Goal: Task Accomplishment & Management: Complete application form

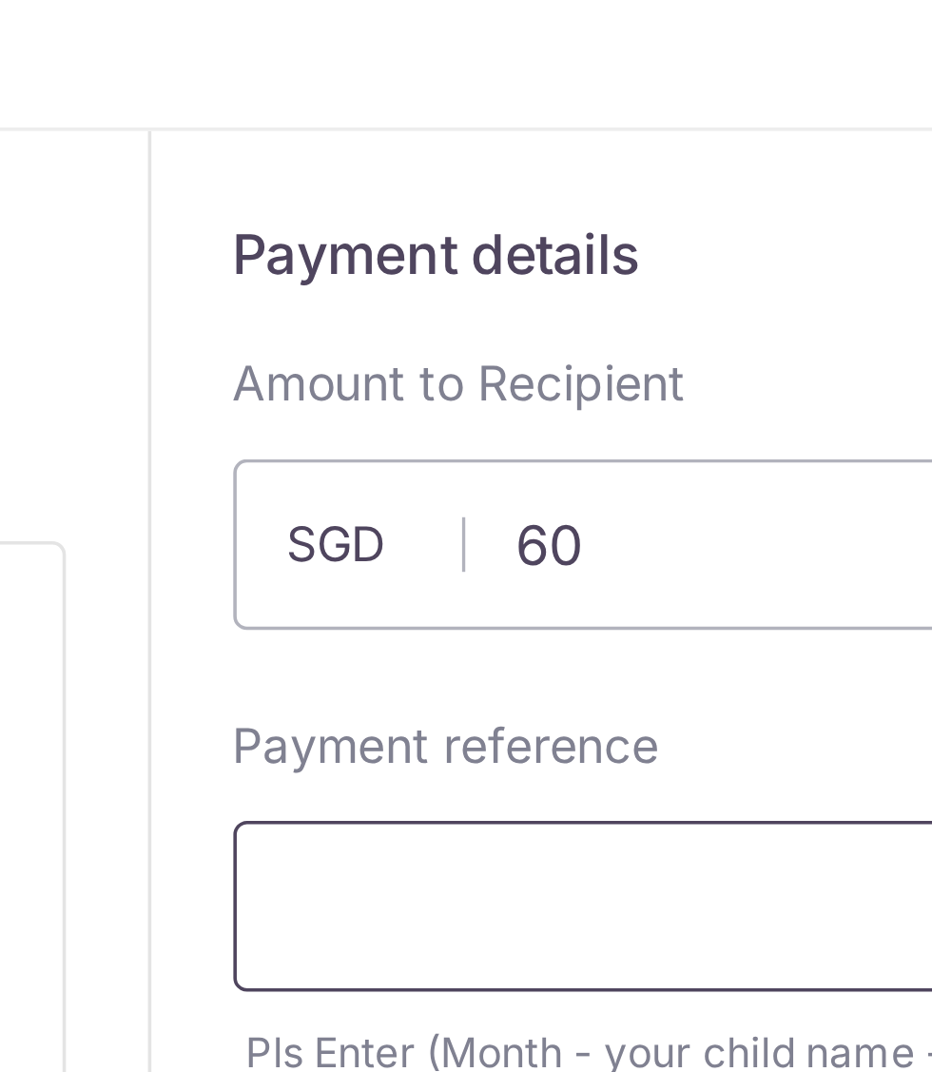
click at [589, 314] on input "text" at bounding box center [706, 316] width 432 height 48
type input "60.00"
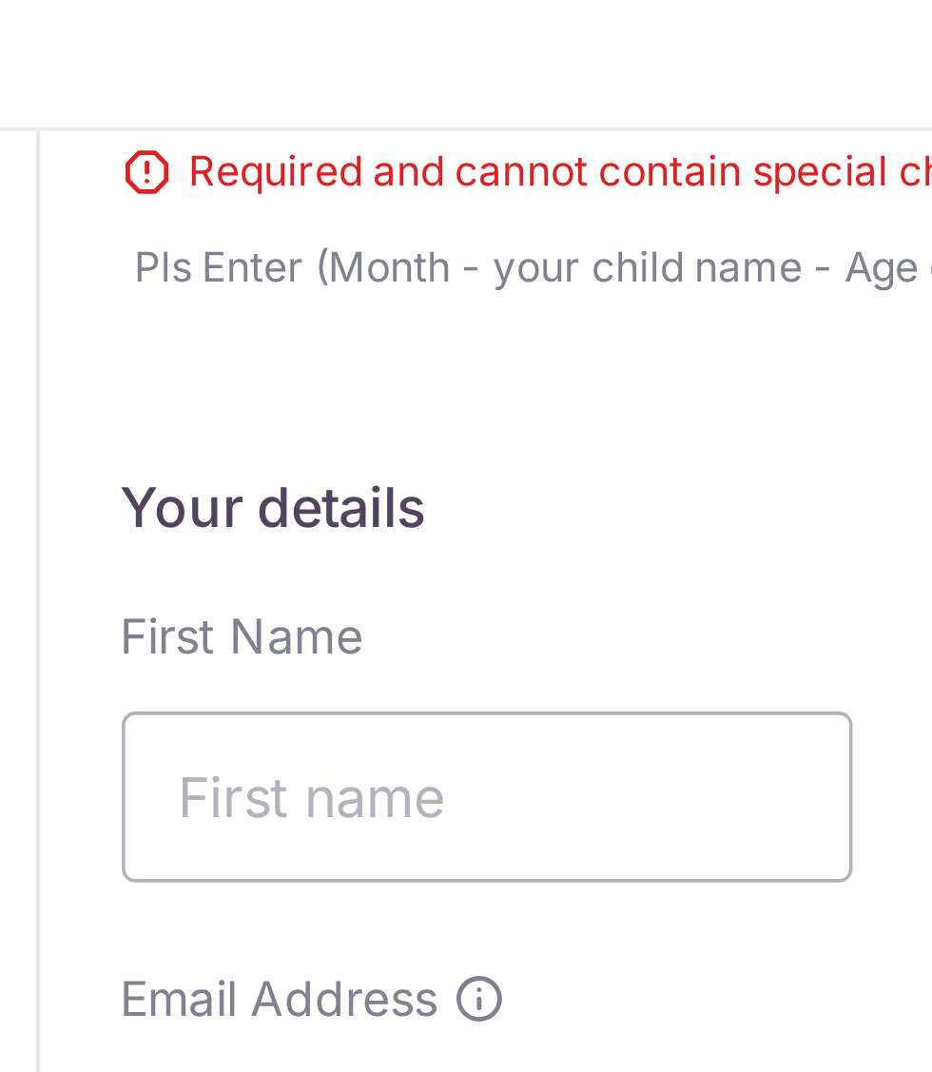
scroll to position [259, 0]
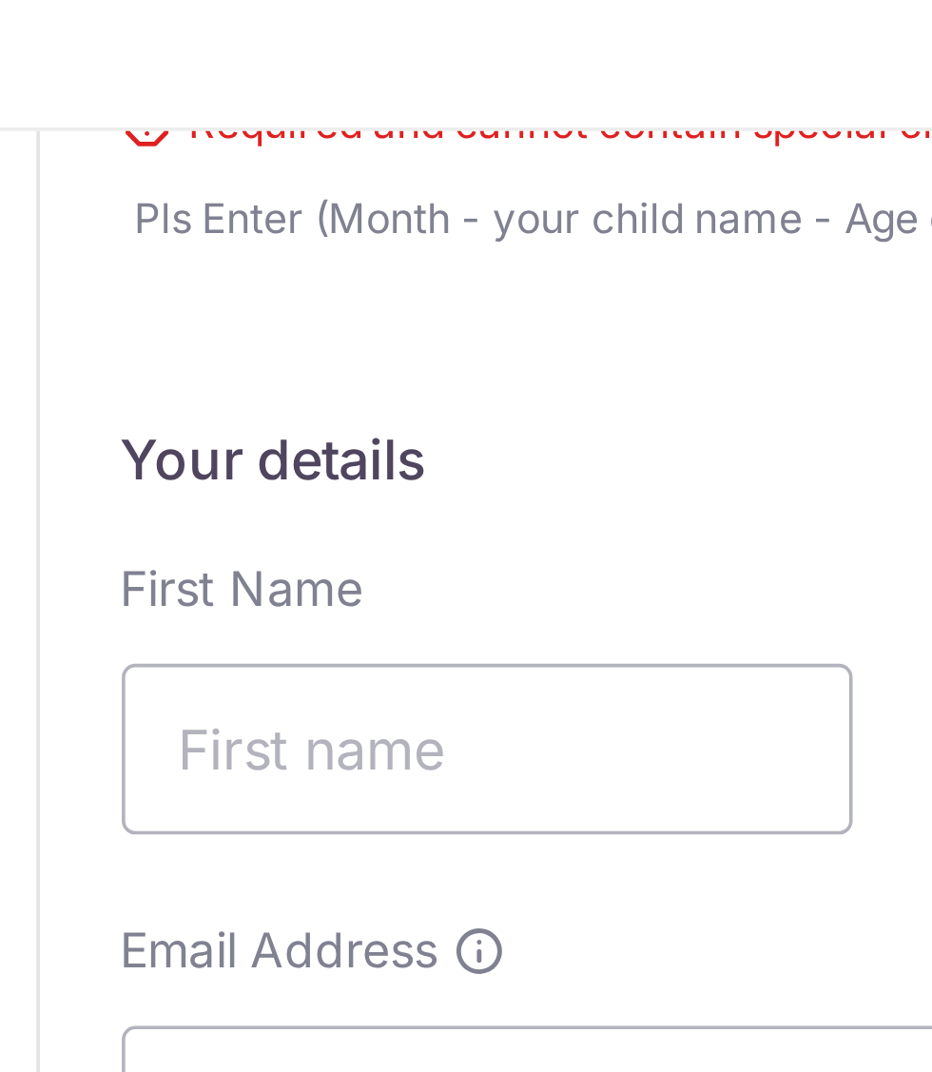
type input "[PERSON_NAME] U/11"
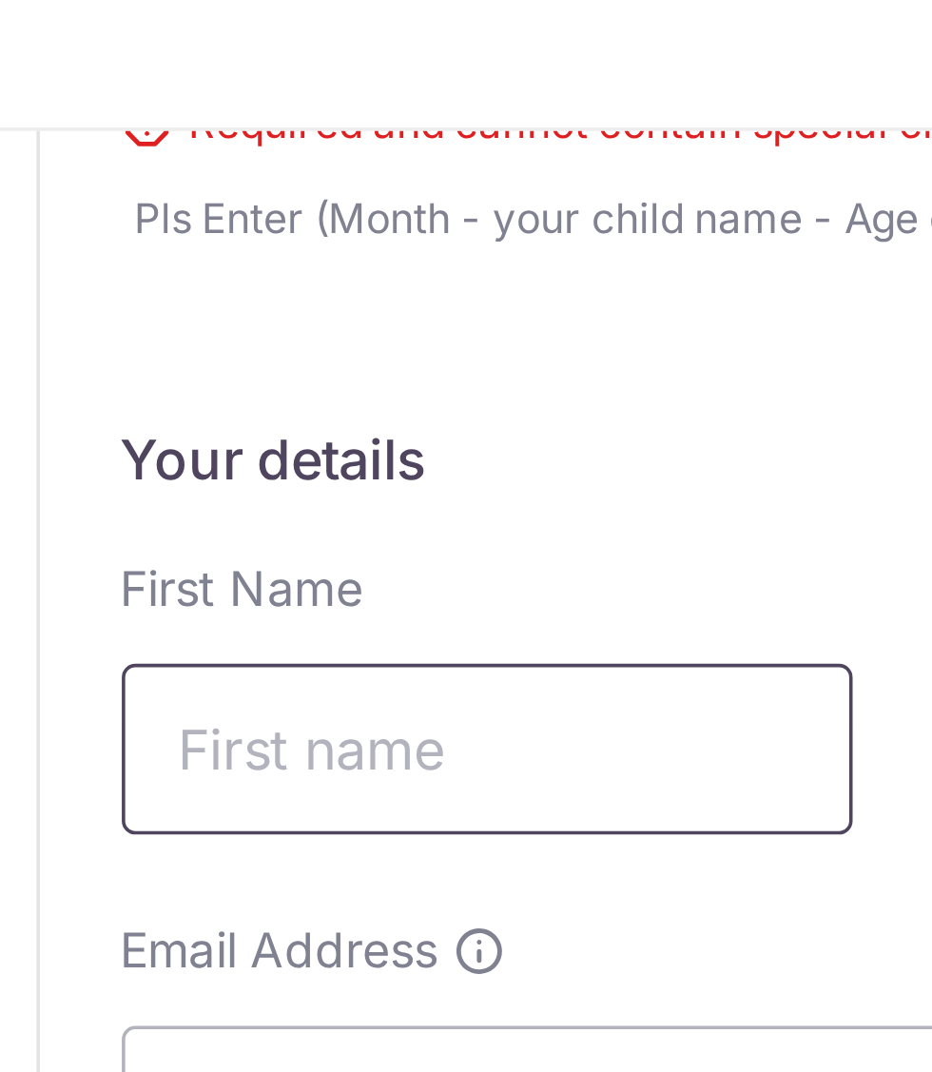
click at [591, 272] on input "text" at bounding box center [592, 272] width 204 height 48
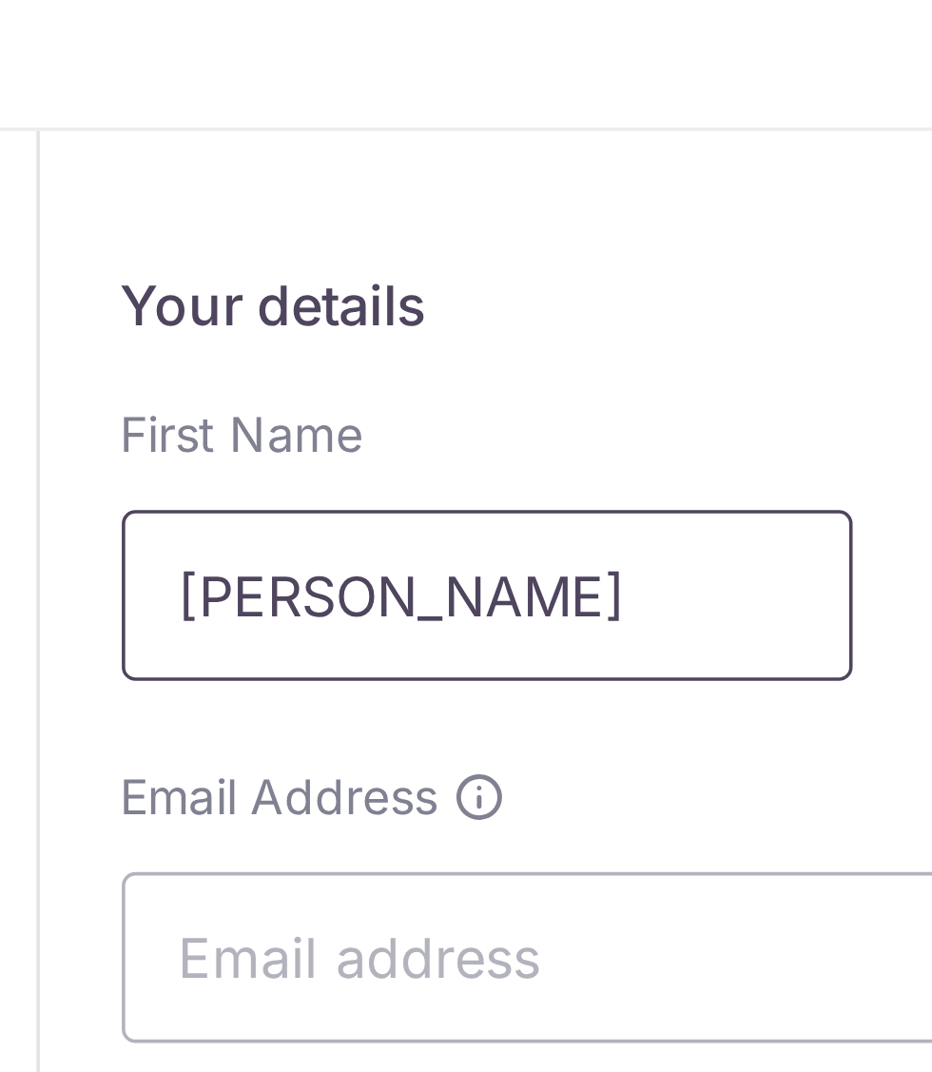
scroll to position [312, 0]
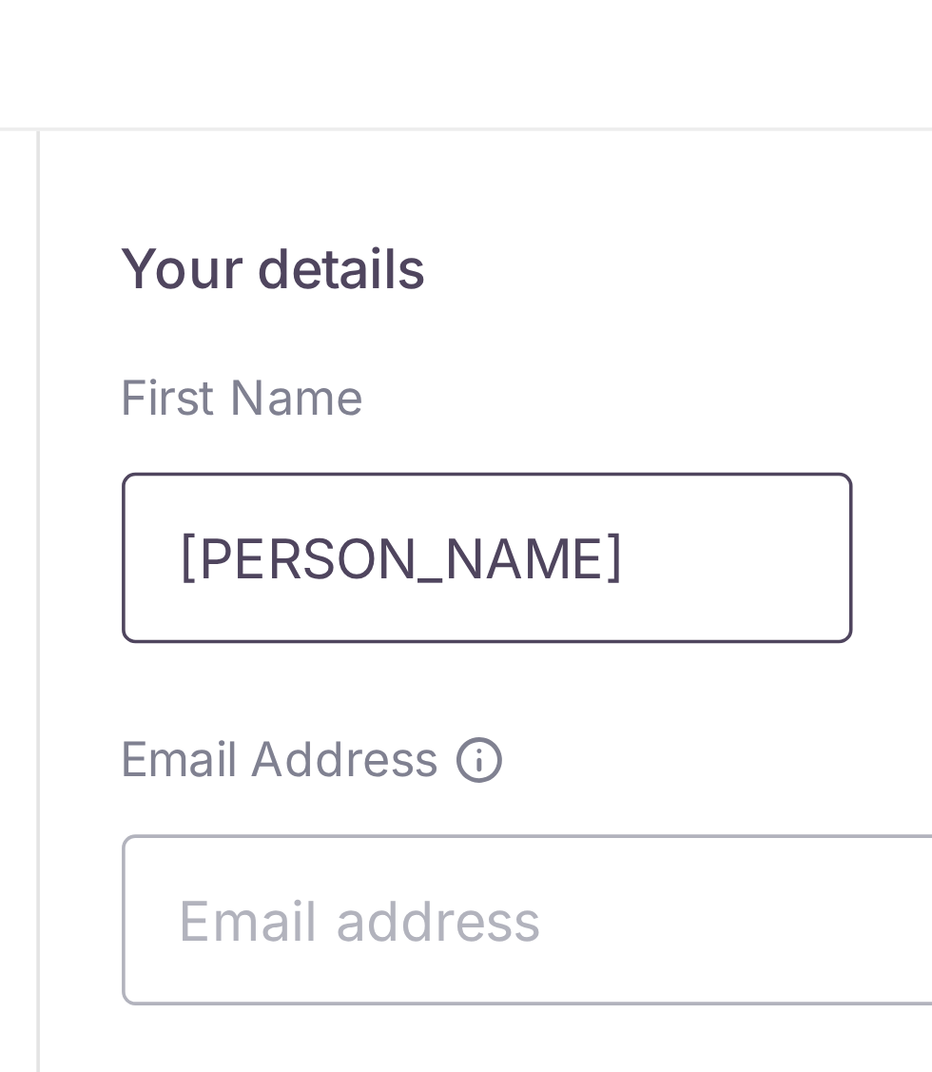
type input "[PERSON_NAME]"
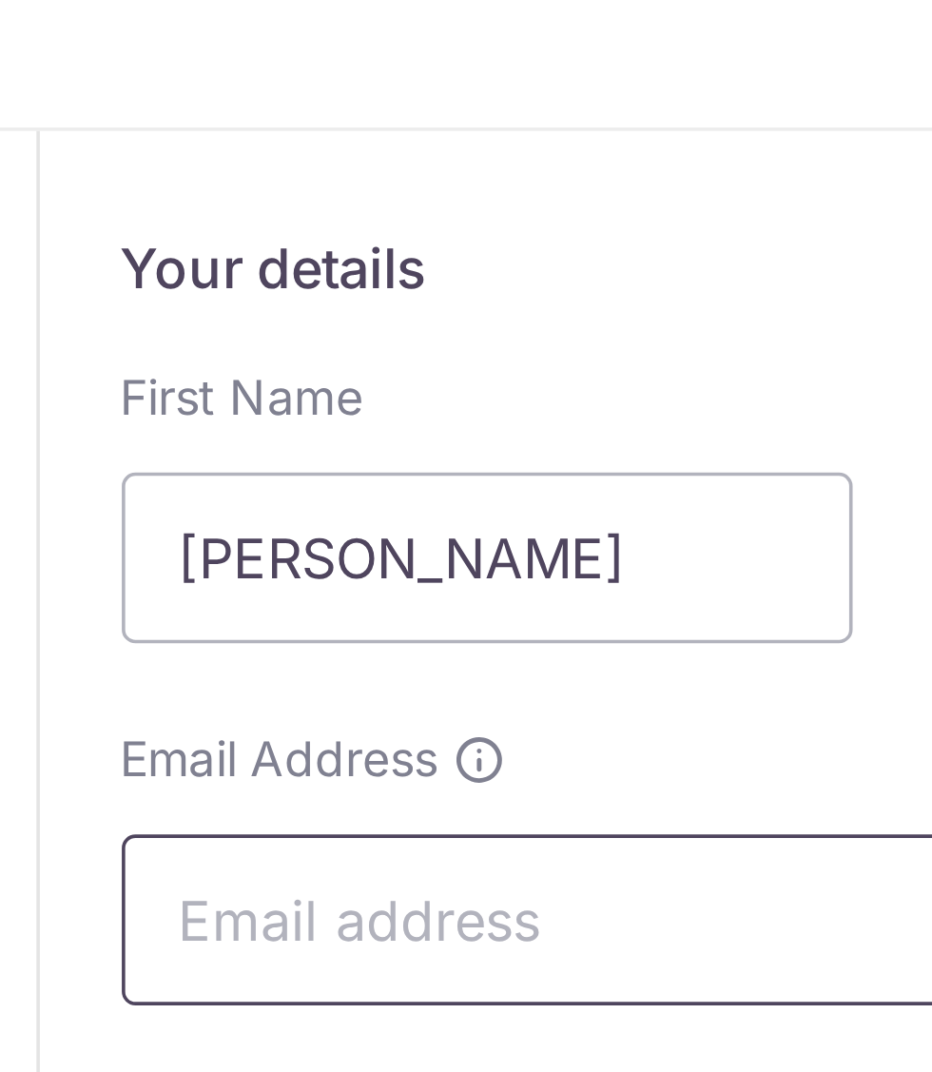
click at [591, 317] on input "Email Address" at bounding box center [706, 320] width 432 height 48
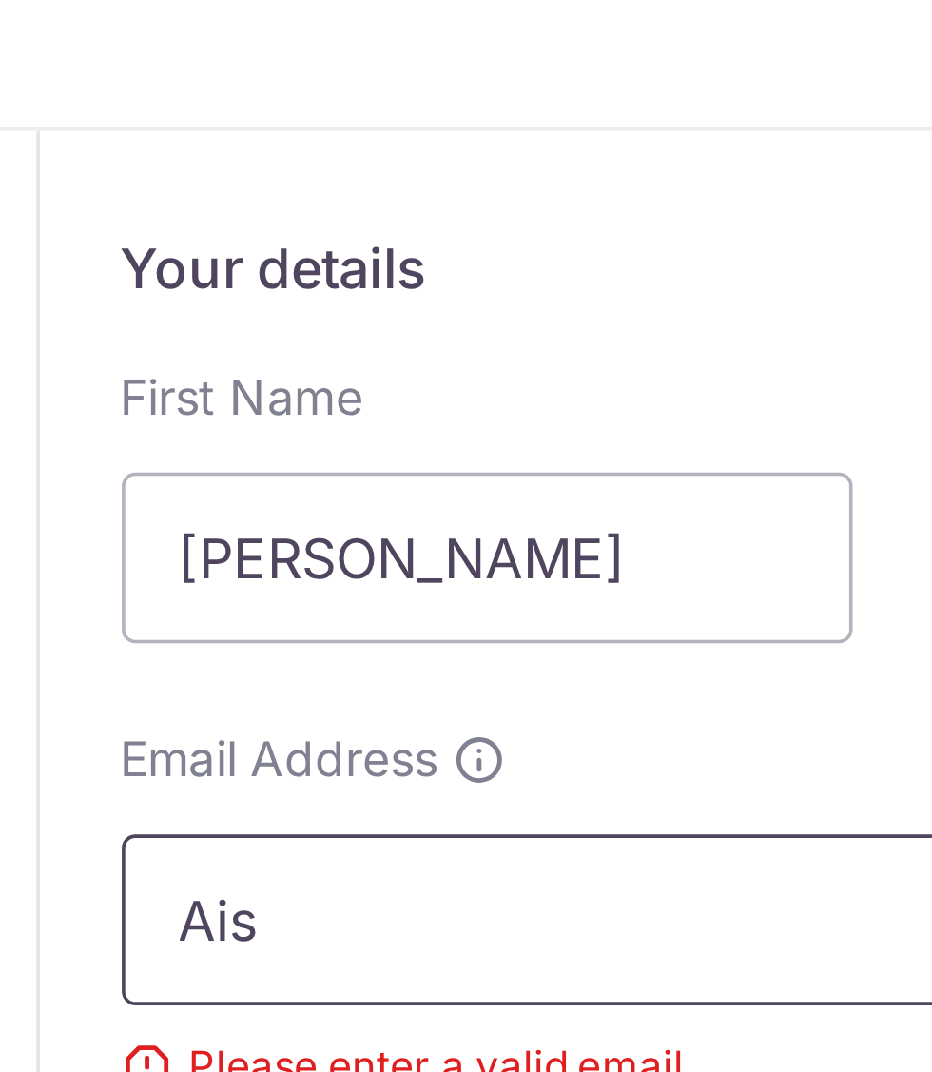
type input "Aisy"
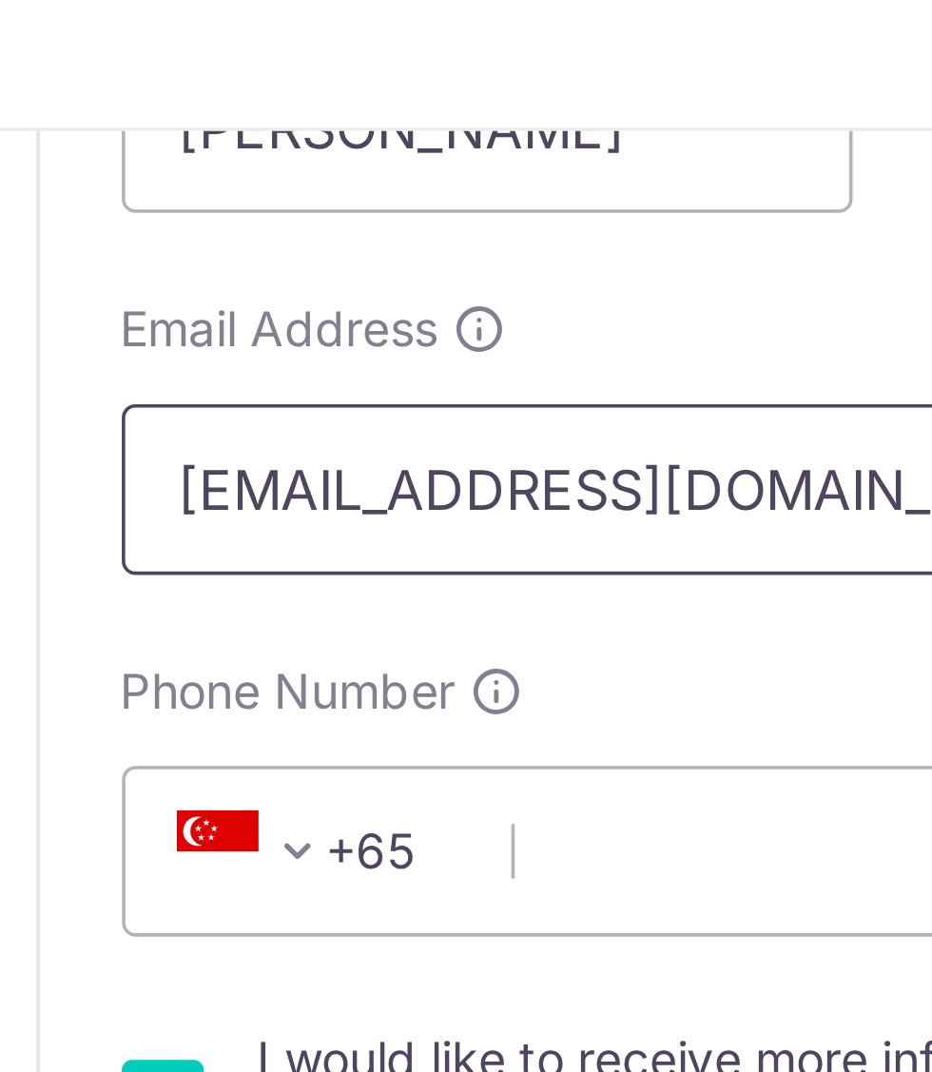
scroll to position [440, 0]
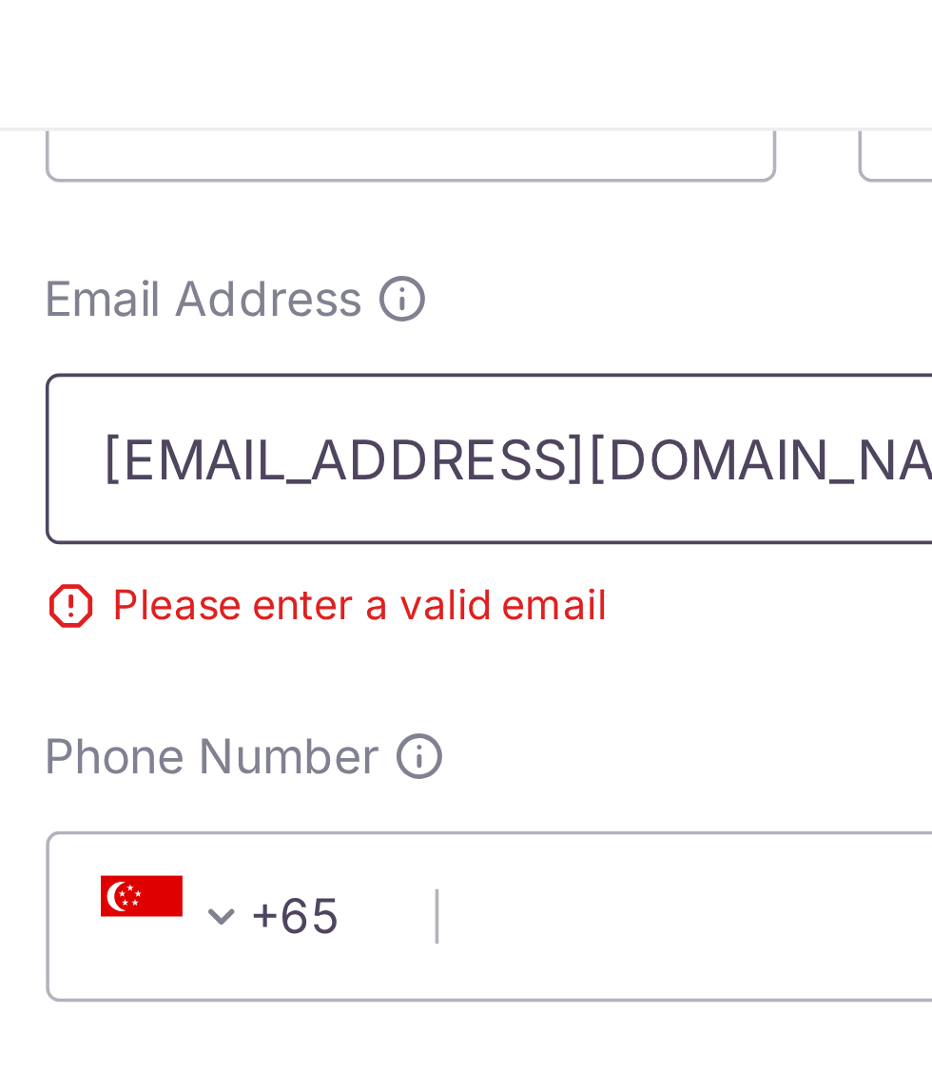
type input "[EMAIL_ADDRESS][DOMAIN_NAME] 8784"
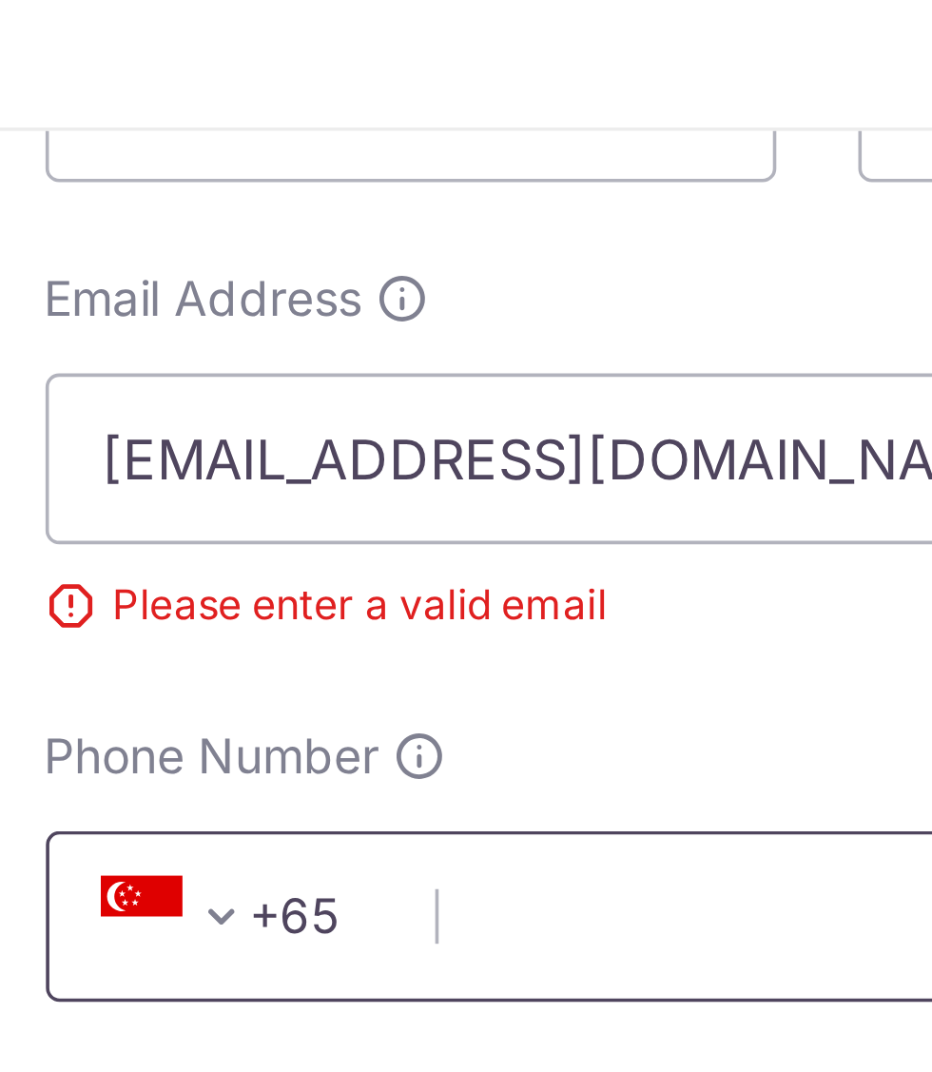
click at [611, 317] on input "Phone Number" at bounding box center [706, 319] width 432 height 48
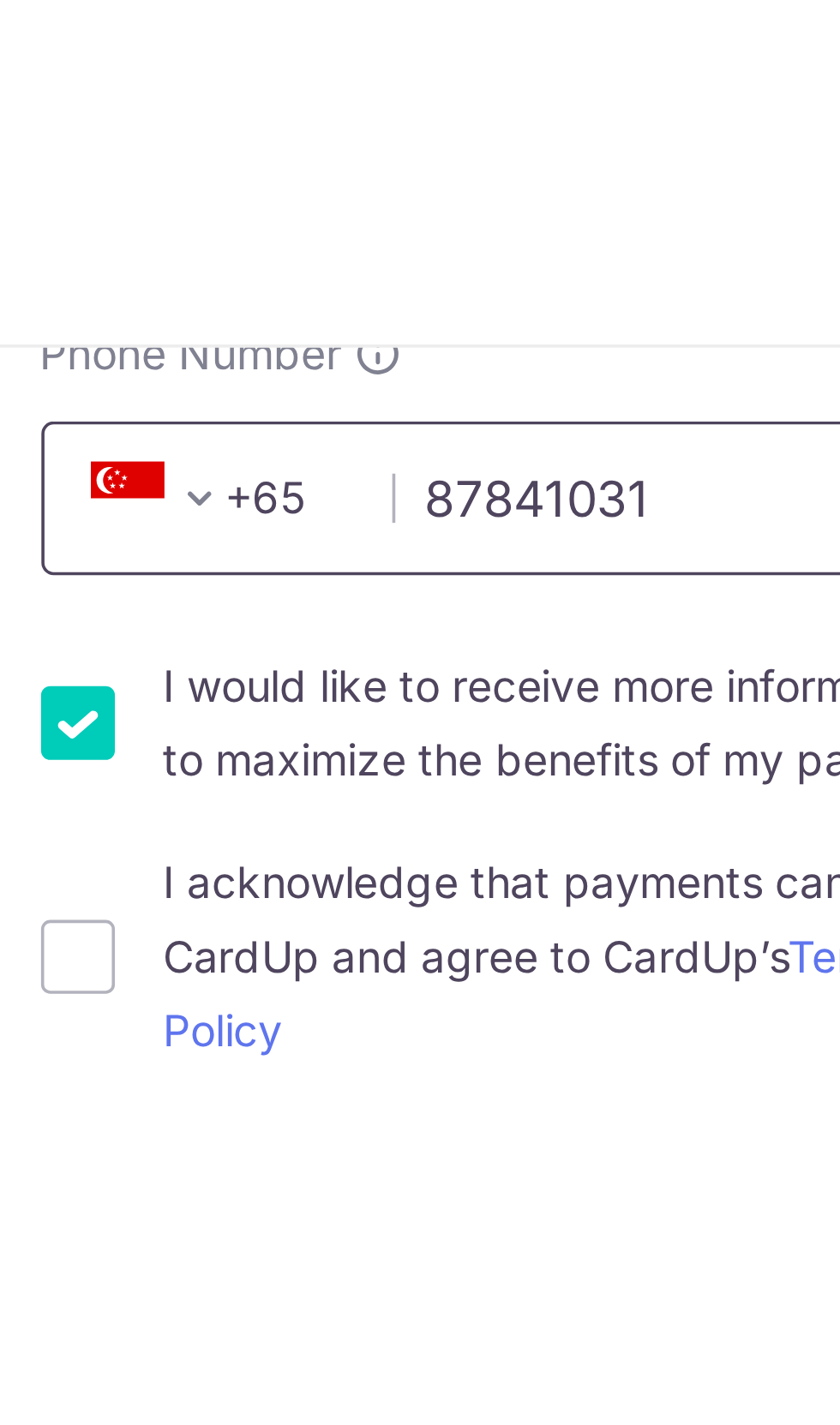
scroll to position [552, 0]
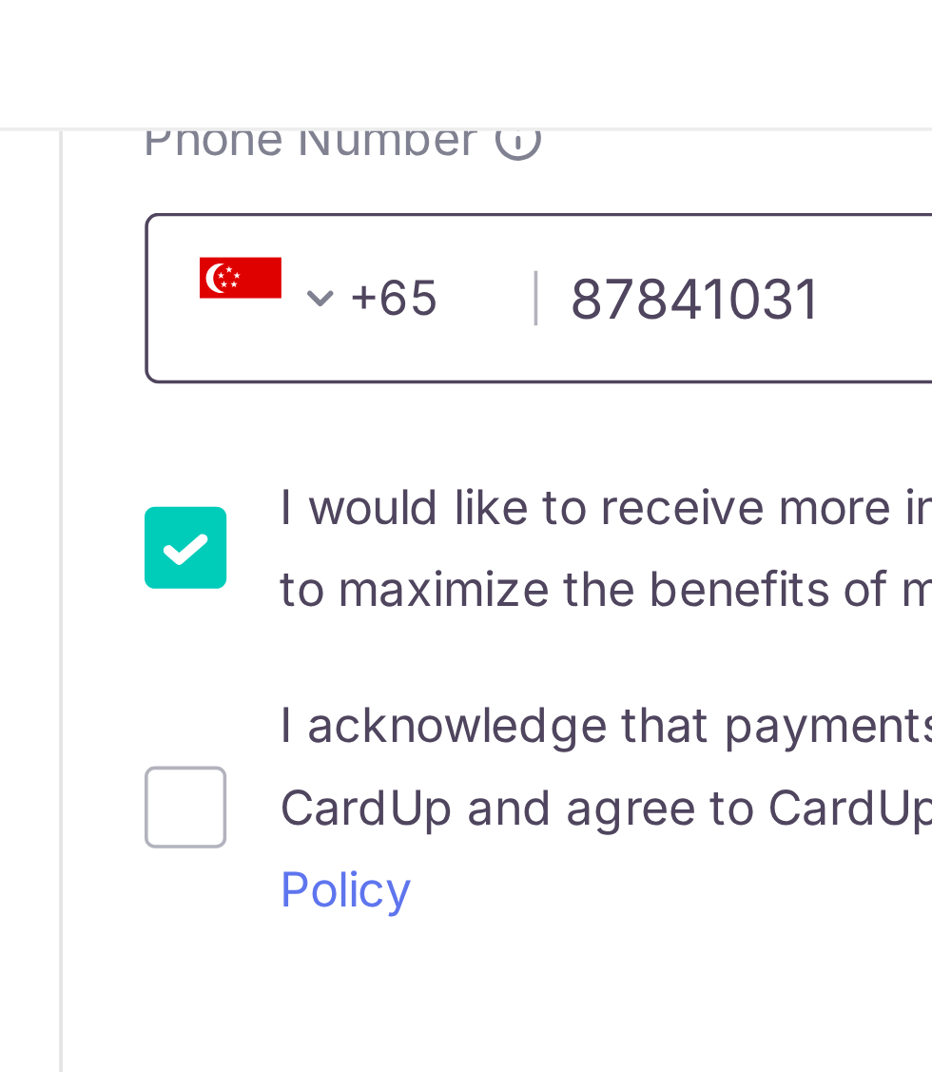
type input "87841031"
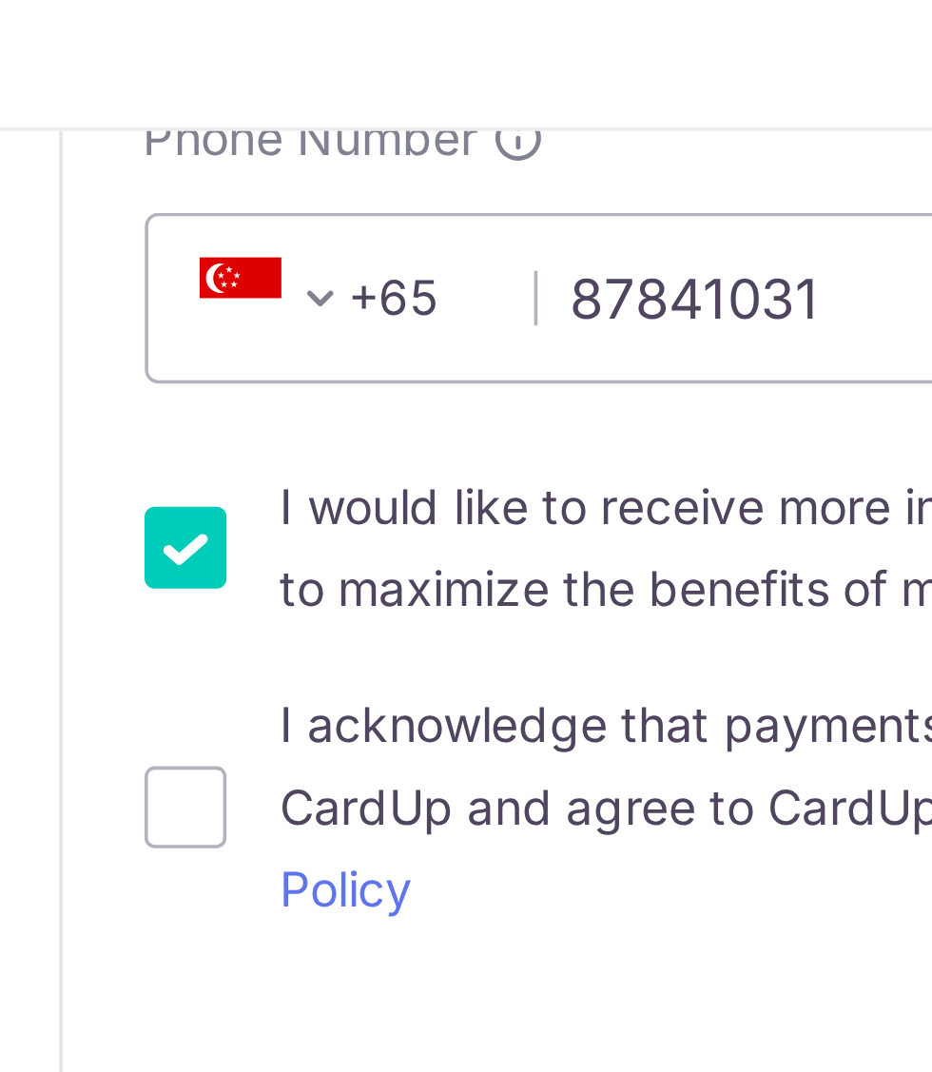
click at [499, 280] on input "I acknowledge that payments cannot be refunded directly via CardUp and agree to…" at bounding box center [501, 288] width 23 height 23
checkbox input "true"
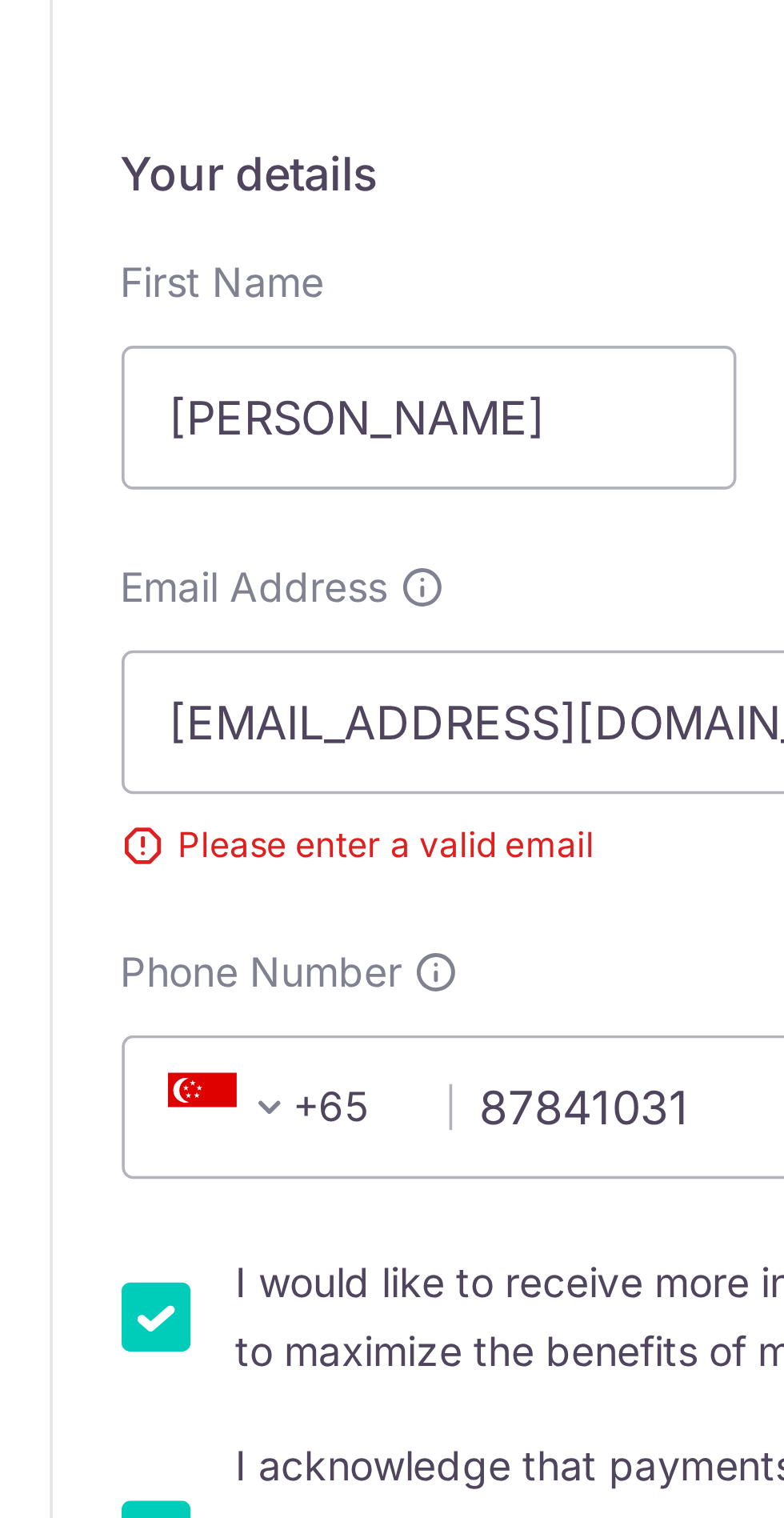
scroll to position [0, 0]
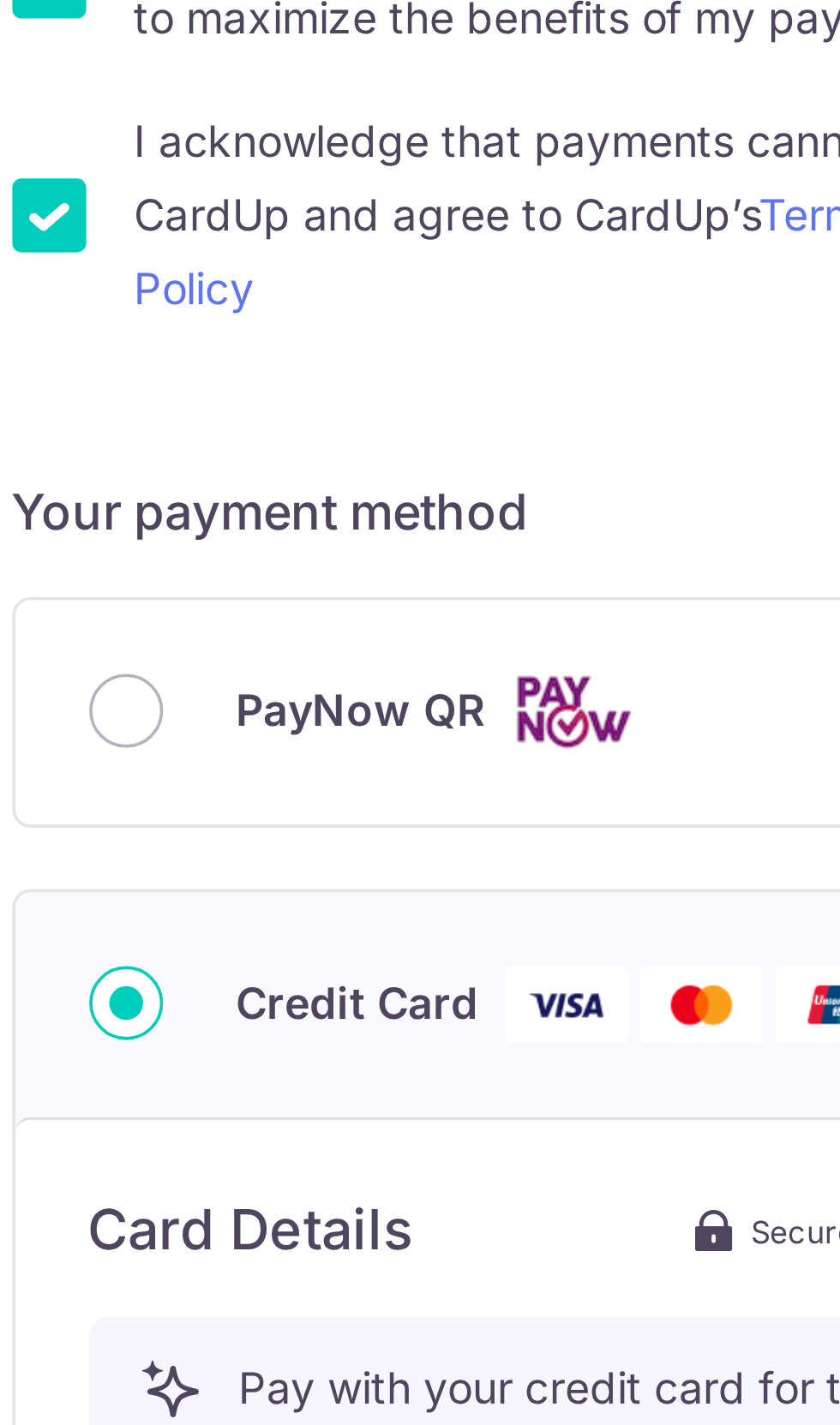
click at [475, 949] on input "PayNow QR" at bounding box center [473, 949] width 21 height 21
radio input "true"
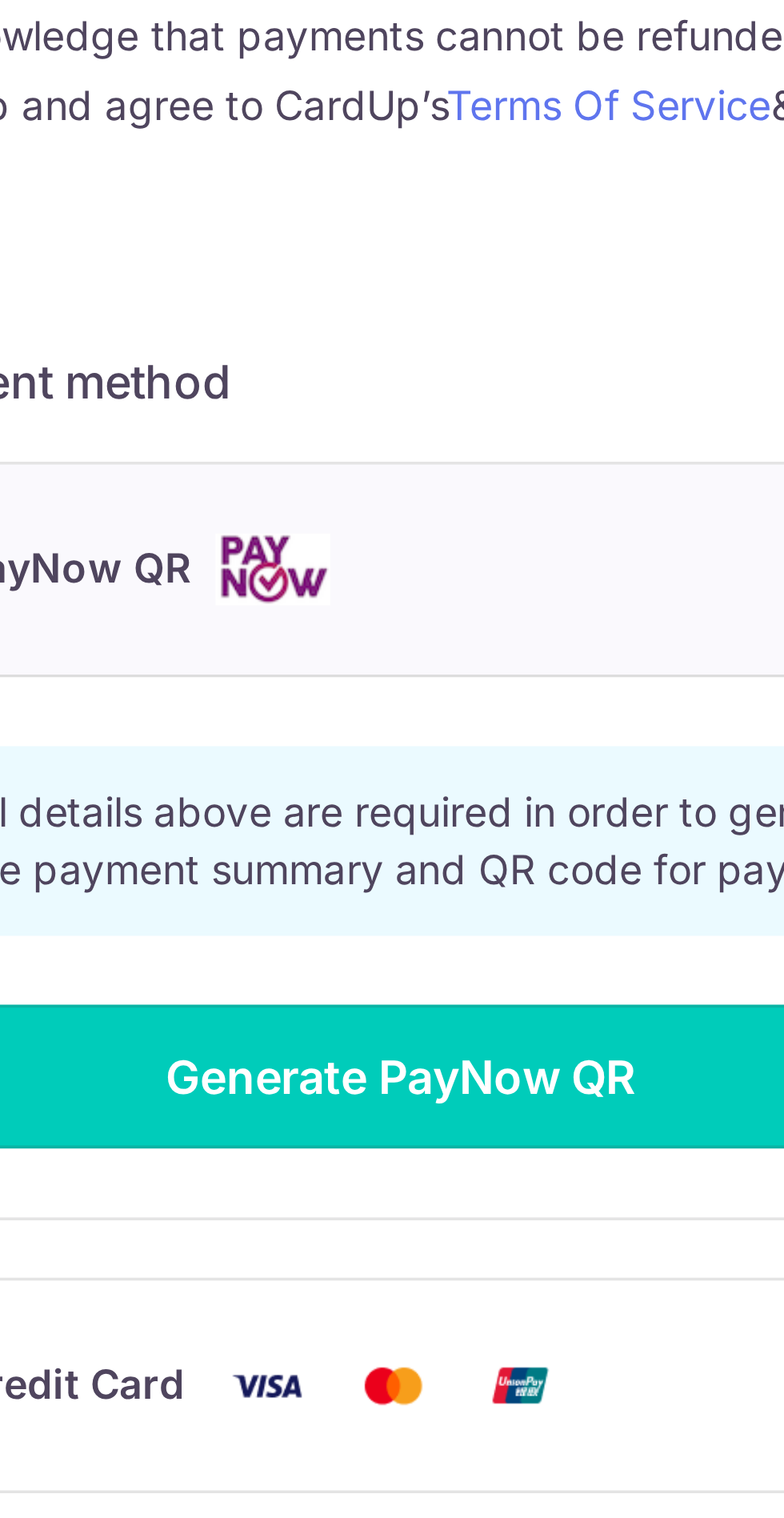
click at [629, 1028] on button "Generate PayNow QR" at bounding box center [594, 1028] width 323 height 40
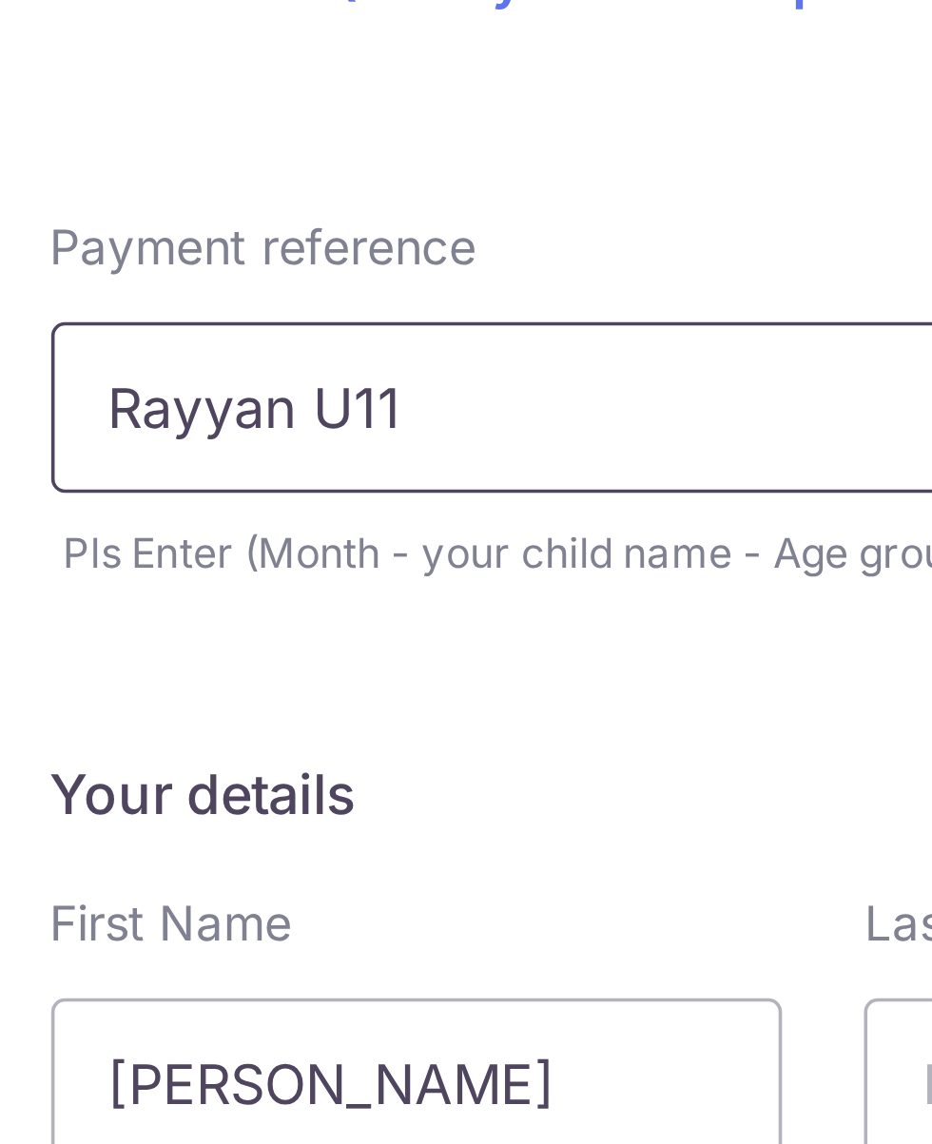
scroll to position [27, 0]
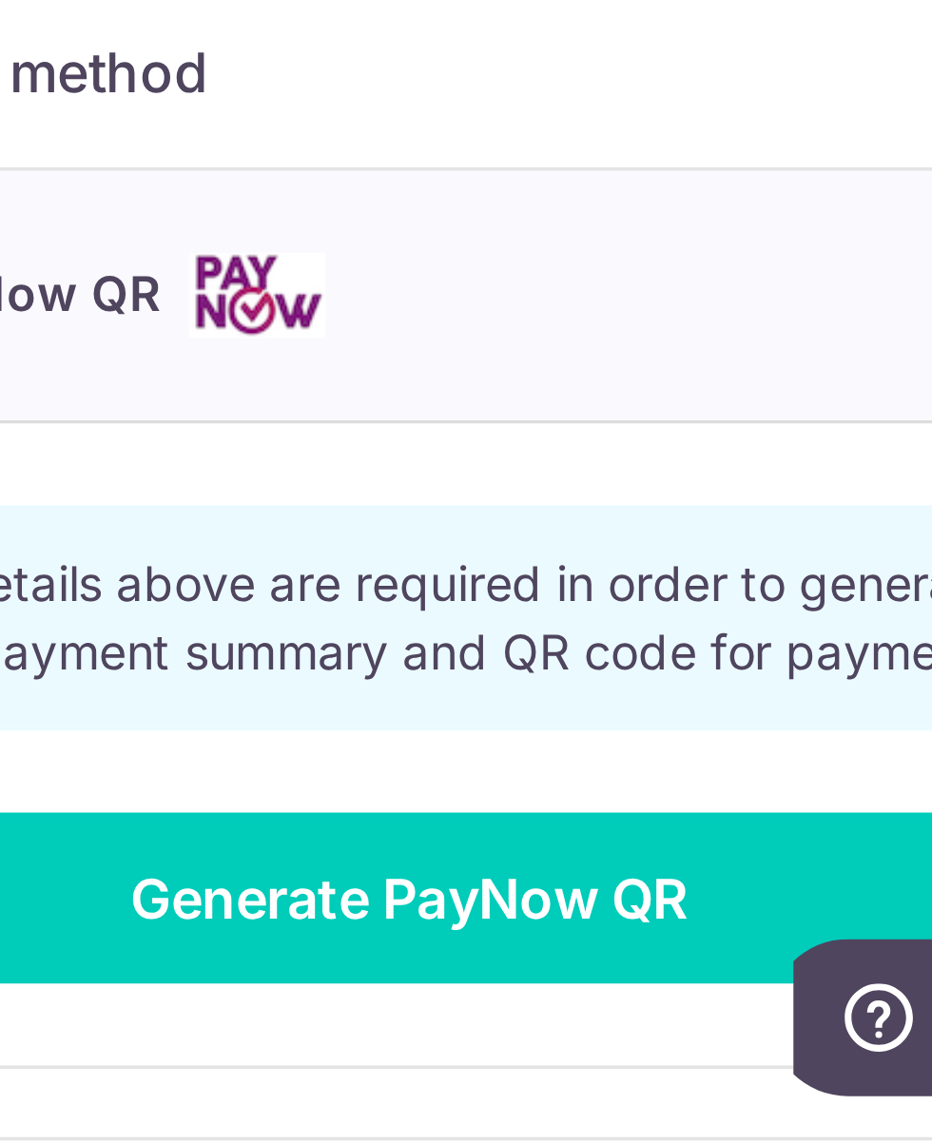
type input "Rayyan U11"
click at [761, 1052] on button "Generate PayNow QR" at bounding box center [706, 1076] width 384 height 48
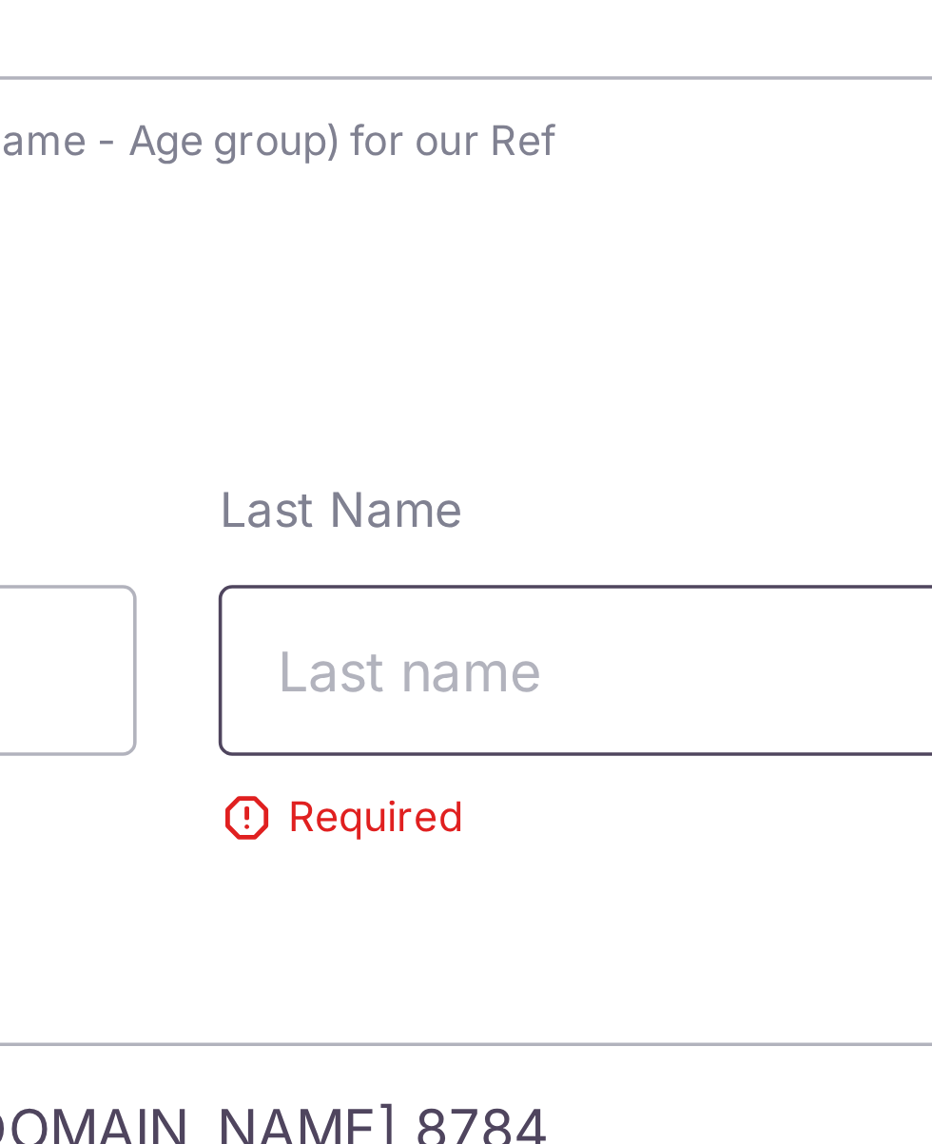
click at [784, 334] on input "text" at bounding box center [818, 358] width 204 height 48
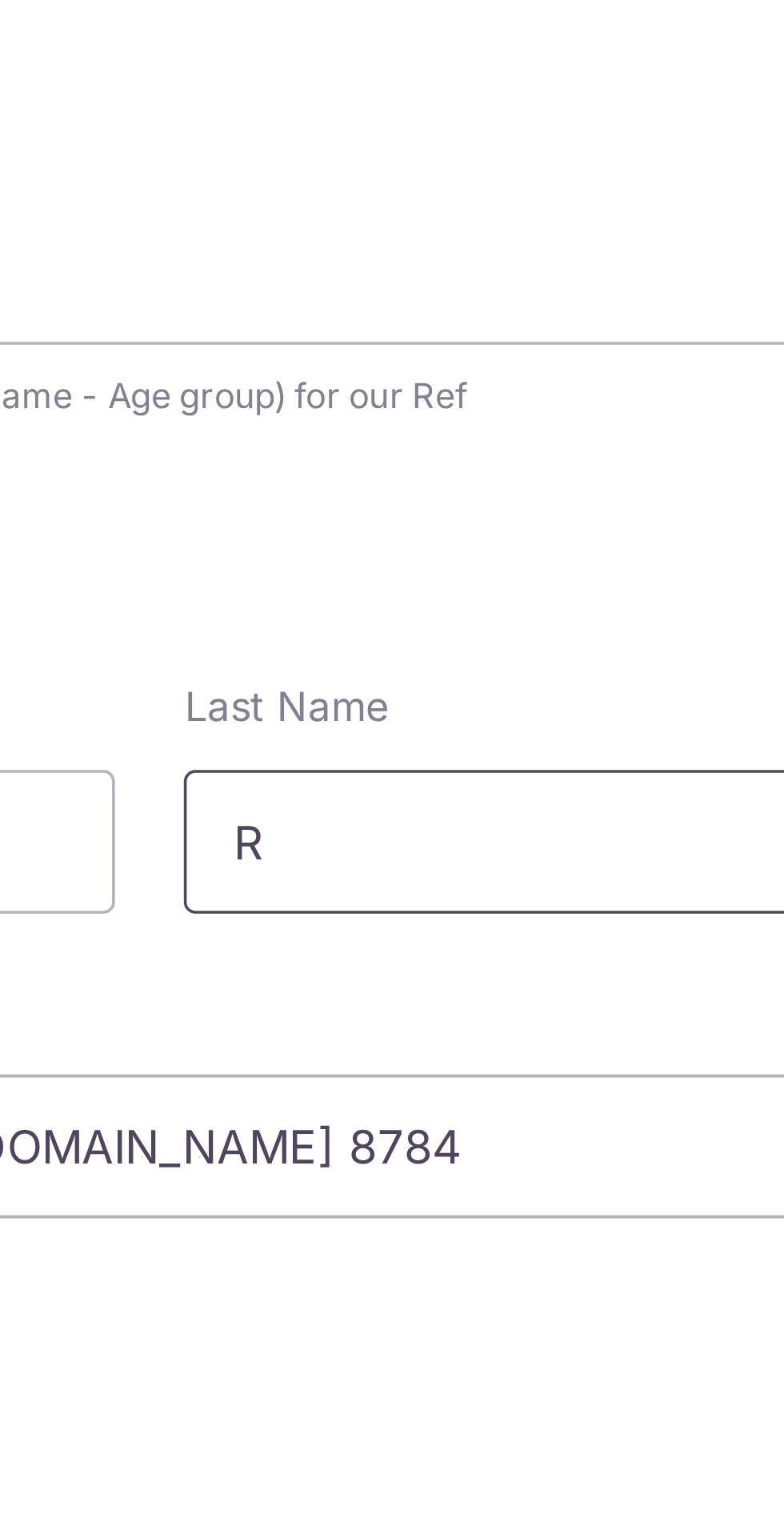
scroll to position [101, 0]
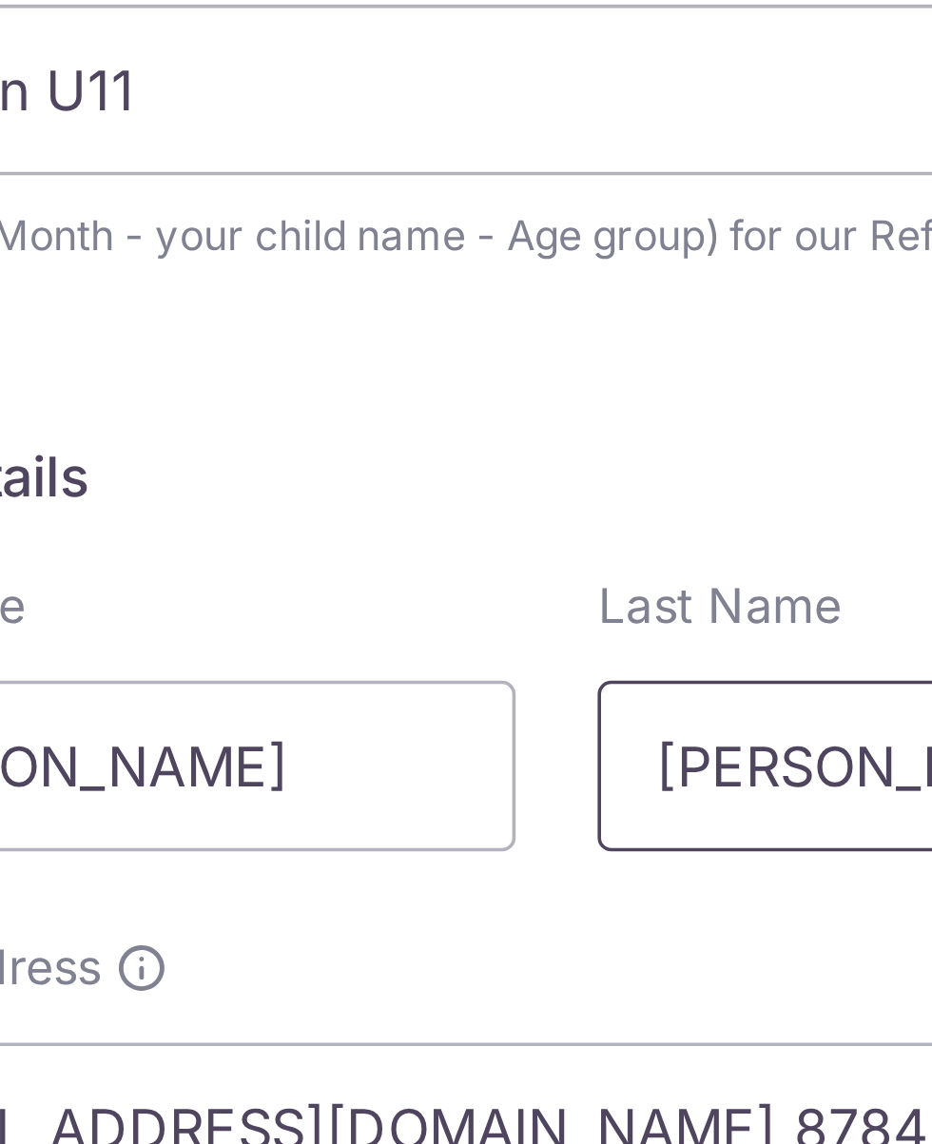
type input "[PERSON_NAME]"
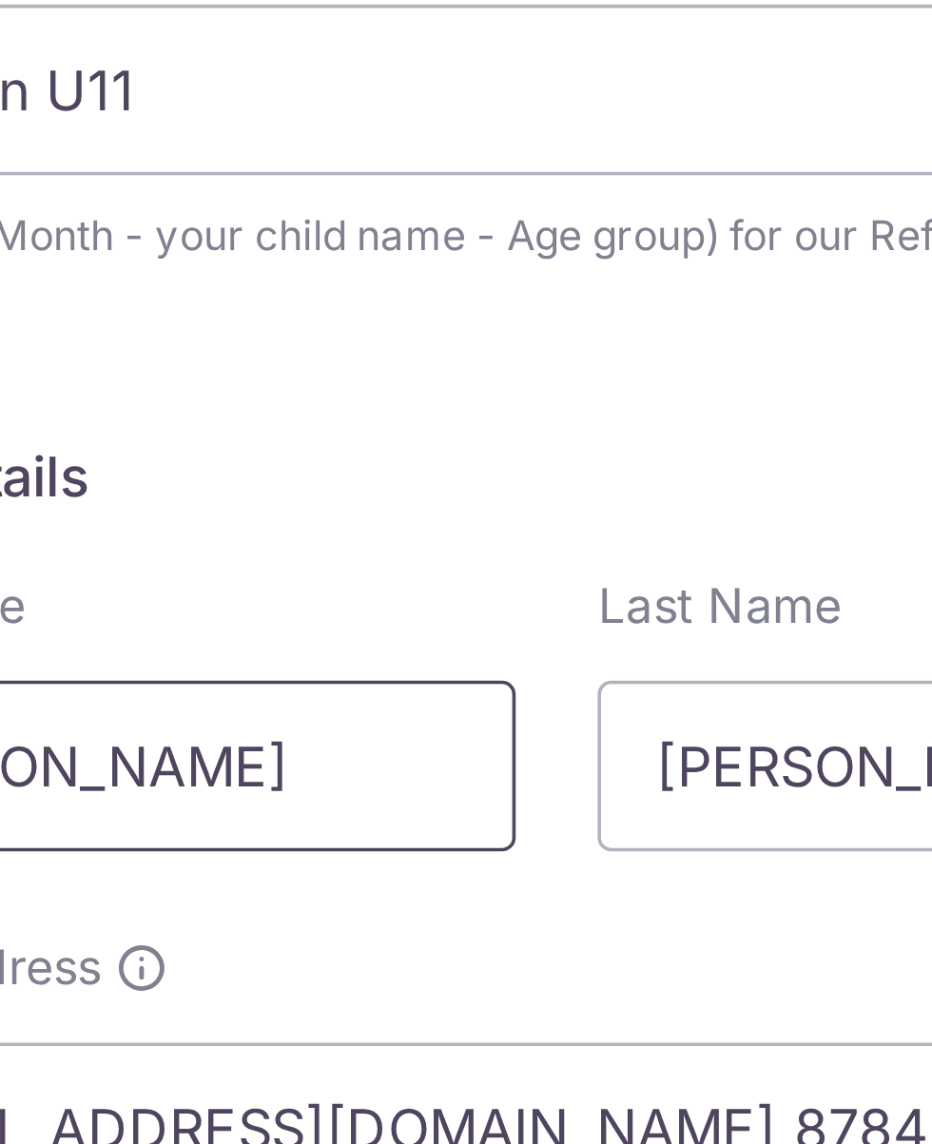
click at [652, 360] on input "[PERSON_NAME]" at bounding box center [592, 384] width 204 height 48
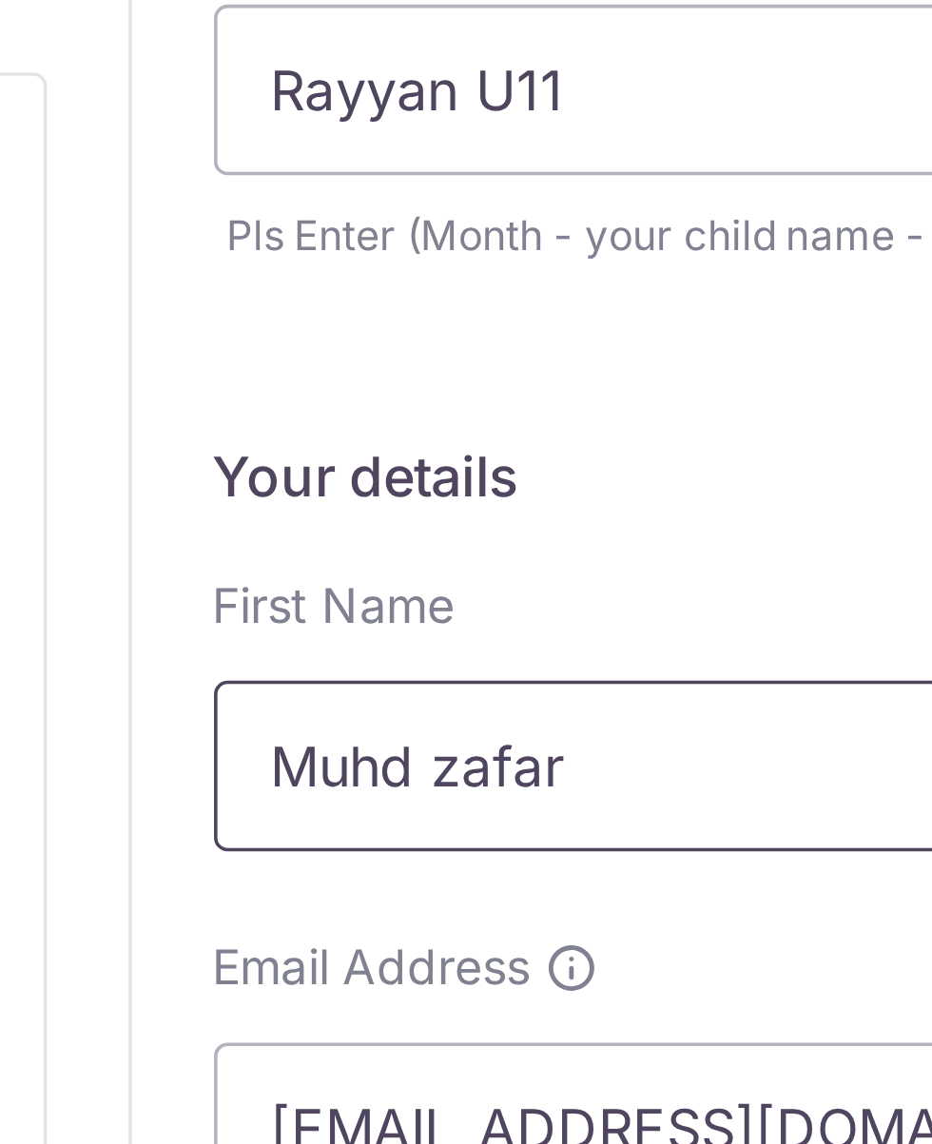
type input "Muhd zafar"
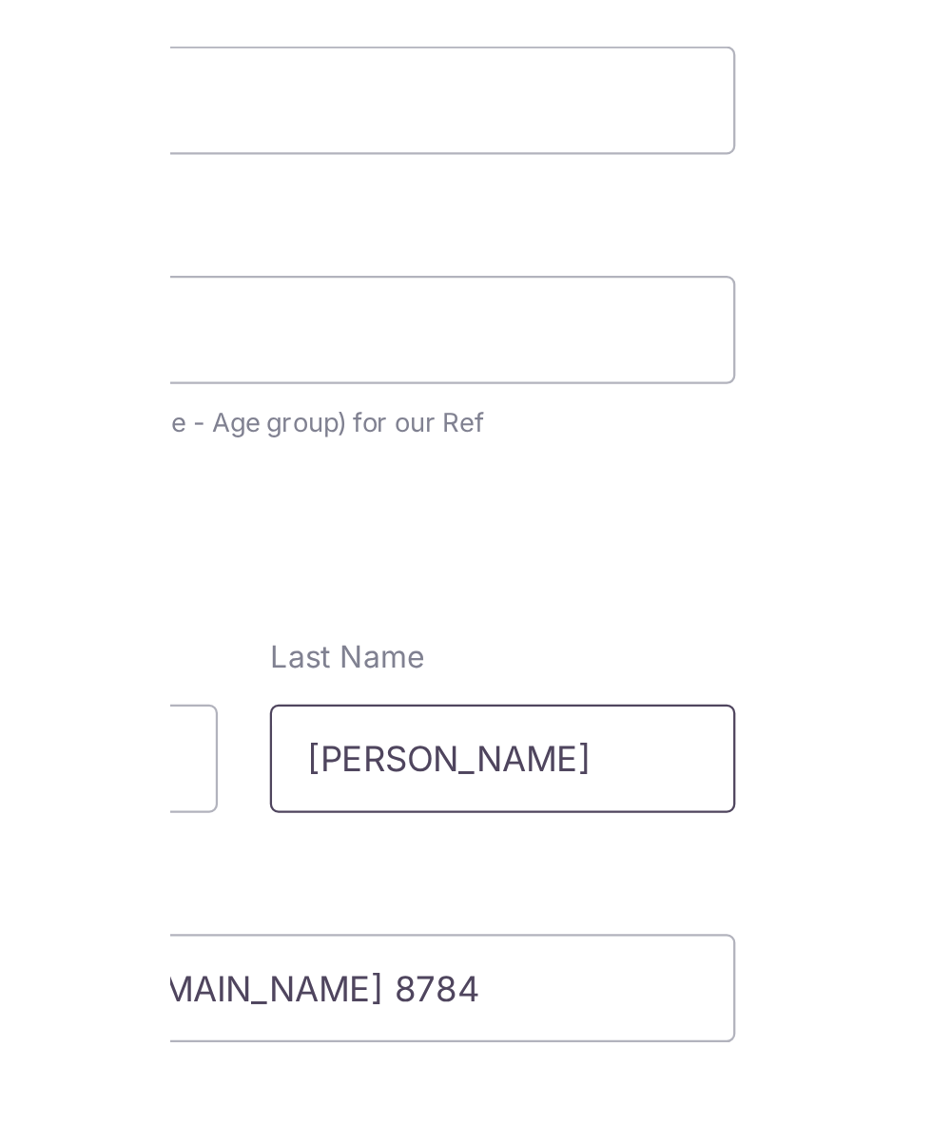
scroll to position [0, 0]
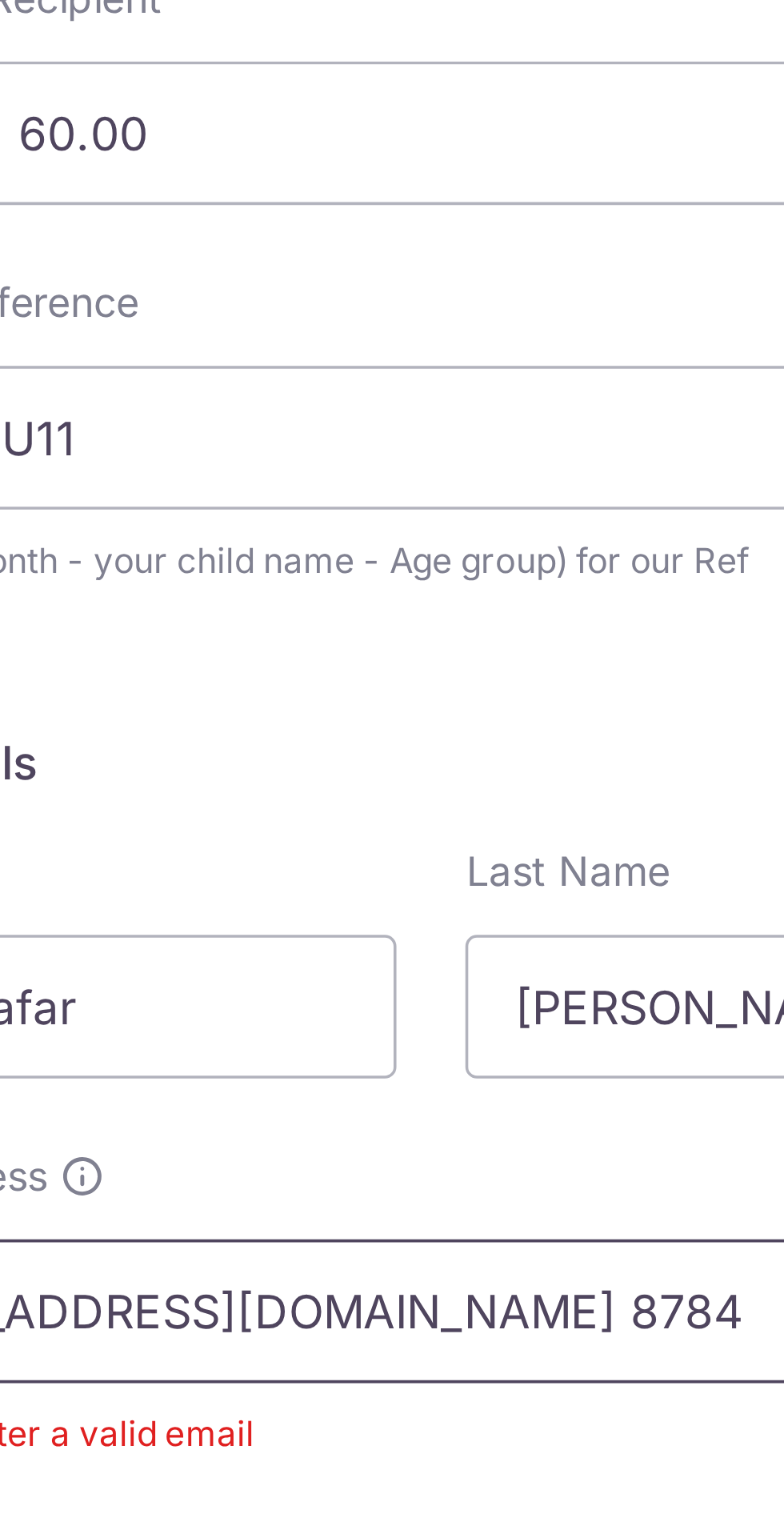
click at [631, 489] on input "[EMAIL_ADDRESS][DOMAIN_NAME] 8784" at bounding box center [594, 509] width 363 height 40
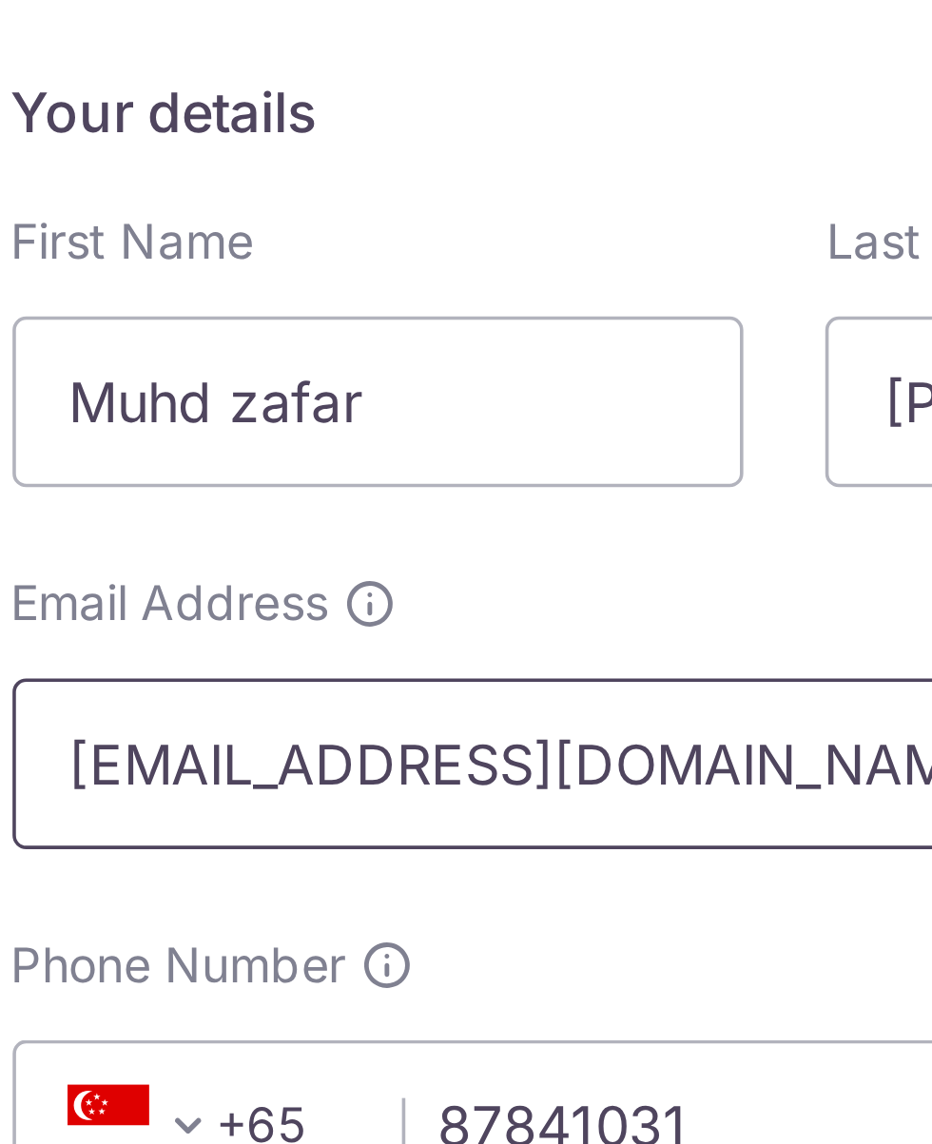
scroll to position [93, 0]
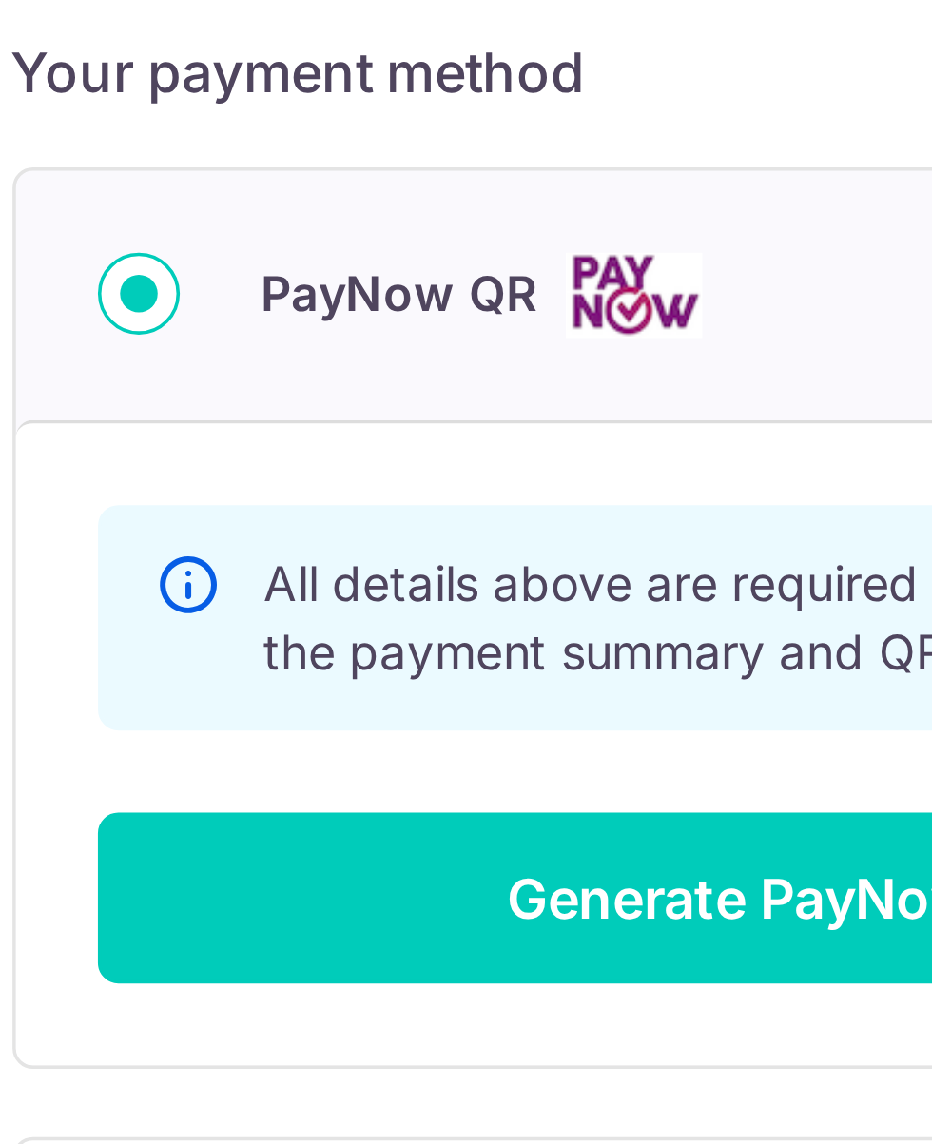
type input "[EMAIL_ADDRESS][DOMAIN_NAME]"
click at [681, 1052] on button "Generate PayNow QR" at bounding box center [706, 1076] width 384 height 48
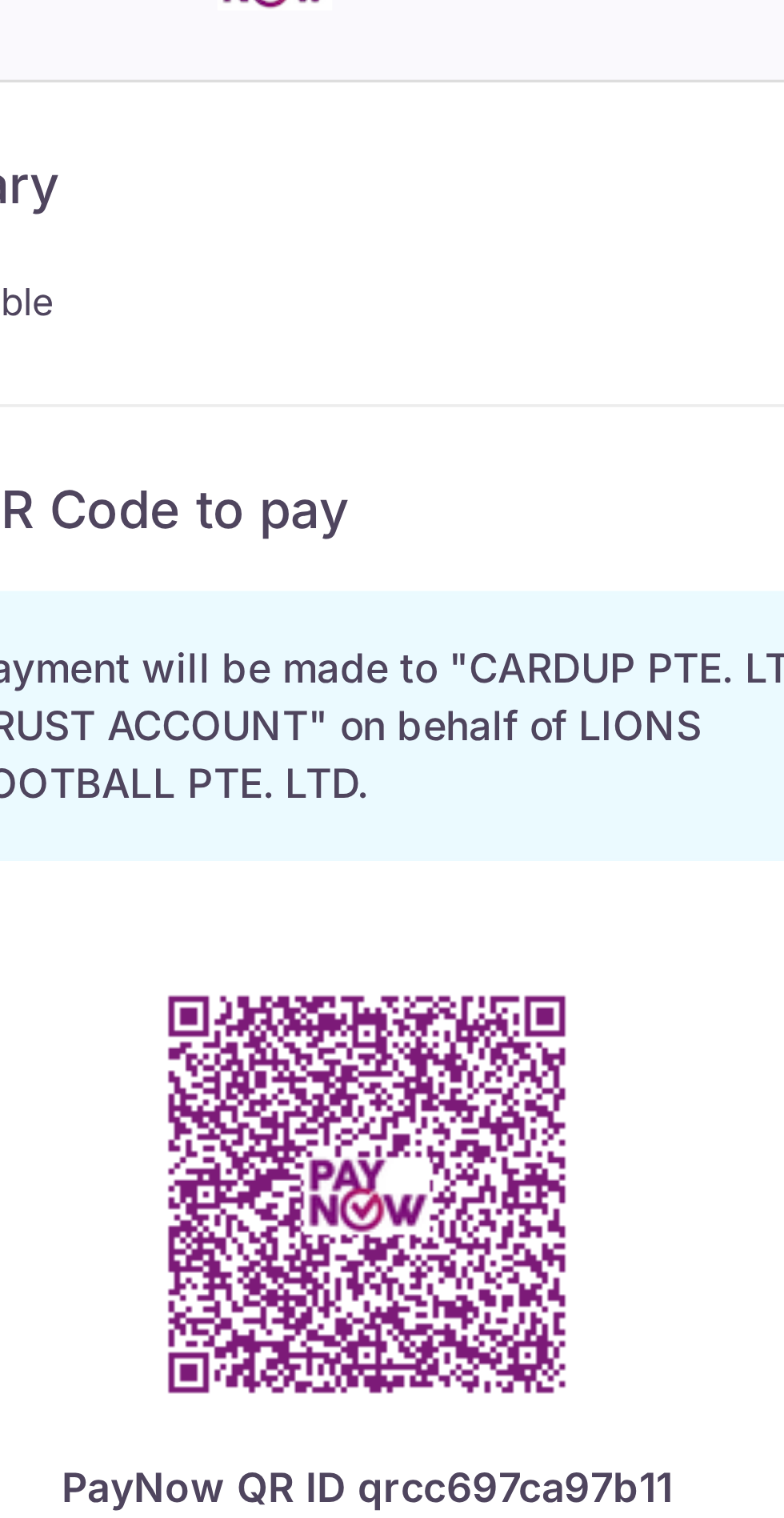
scroll to position [45, 0]
